Goal: Task Accomplishment & Management: Manage account settings

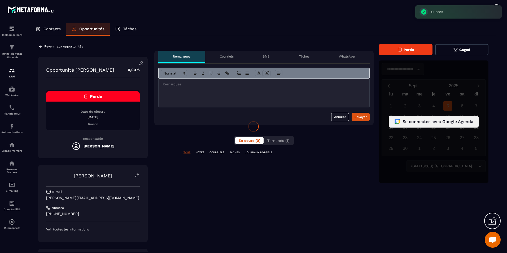
scroll to position [176, 0]
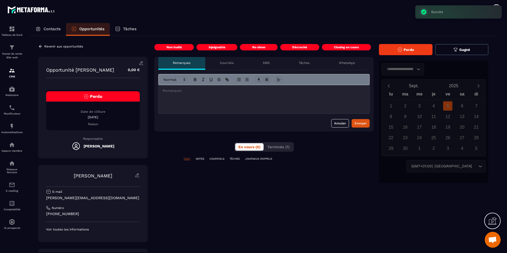
click at [419, 51] on button "Perdu" at bounding box center [406, 49] width 54 height 11
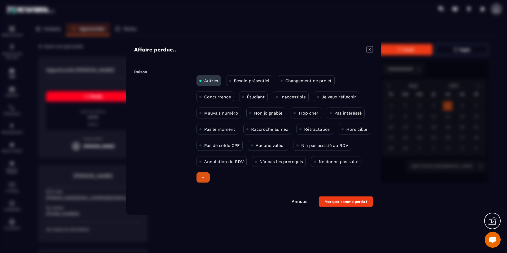
click at [320, 82] on p "Changement de projet" at bounding box center [309, 80] width 46 height 5
click at [350, 201] on button "Marquer comme perdu !" at bounding box center [346, 202] width 54 height 10
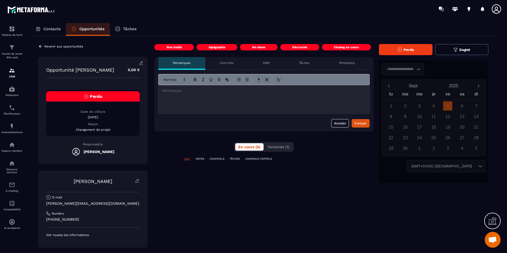
click at [67, 49] on div "Revenir aux opportunités" at bounding box center [60, 46] width 45 height 5
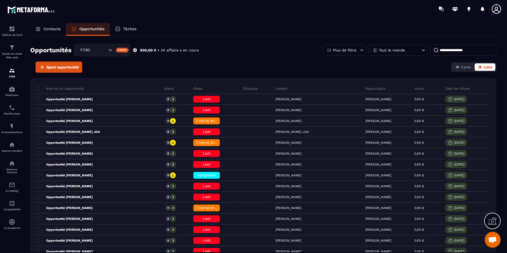
drag, startPoint x: 438, startPoint y: 55, endPoint x: 440, endPoint y: 51, distance: 5.1
click at [438, 55] on input at bounding box center [463, 50] width 66 height 11
click at [44, 28] on p "Contacts" at bounding box center [52, 29] width 17 height 5
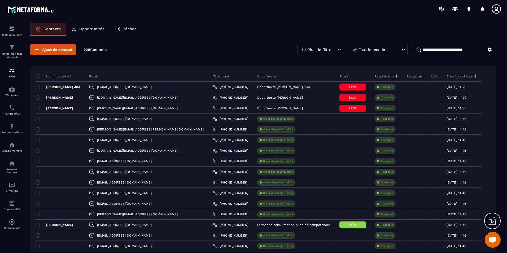
click at [433, 50] on input at bounding box center [446, 49] width 66 height 11
paste input "**********"
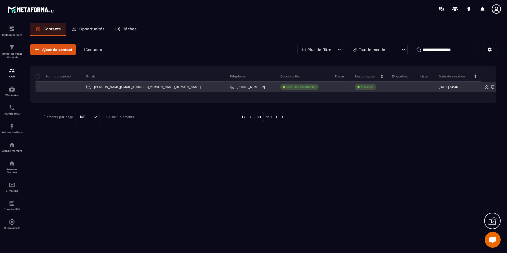
type input "**********"
click at [67, 89] on div at bounding box center [59, 87] width 47 height 11
